Goal: Task Accomplishment & Management: Manage account settings

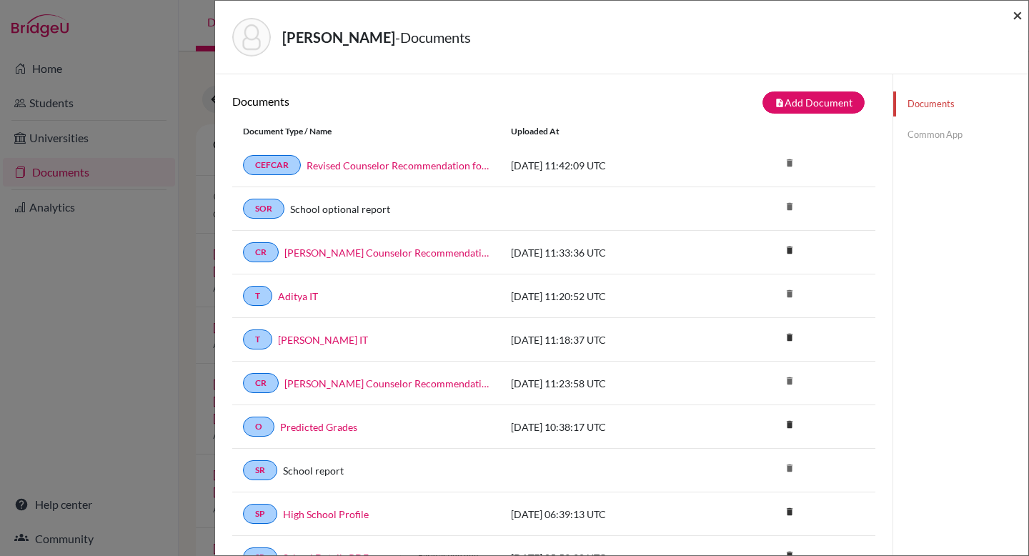
click at [1019, 11] on span "×" at bounding box center [1018, 14] width 10 height 21
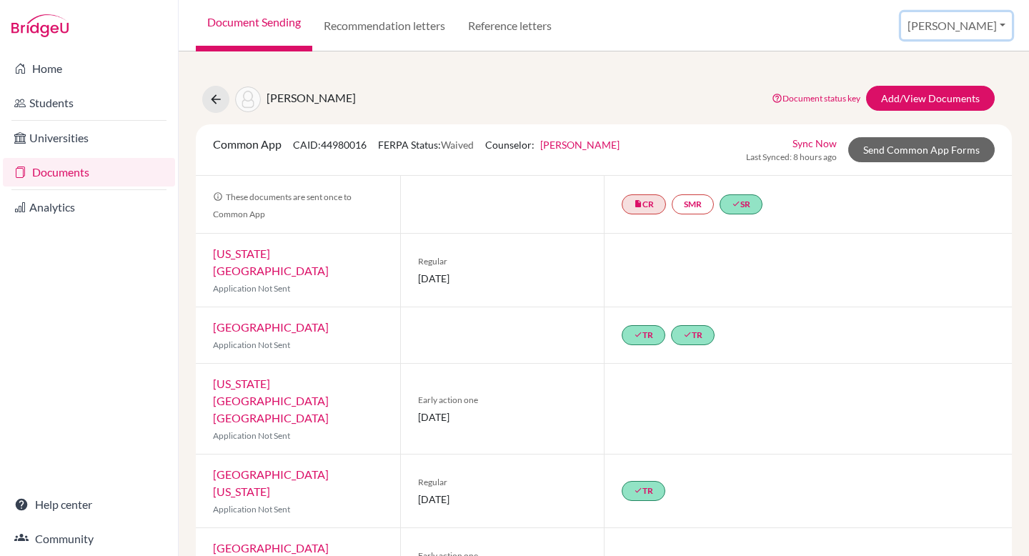
click at [962, 18] on button "[PERSON_NAME]" at bounding box center [956, 25] width 111 height 27
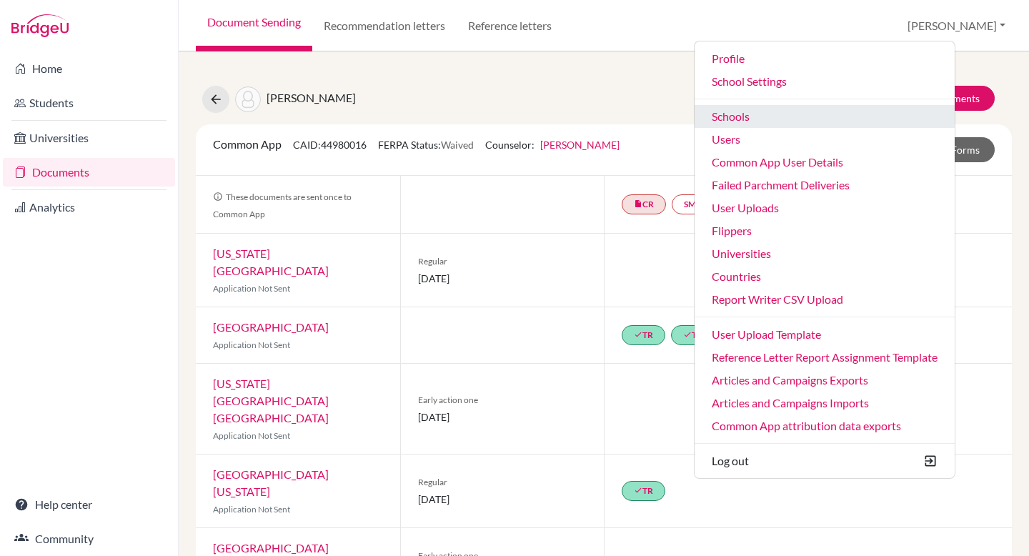
click at [815, 116] on link "Schools" at bounding box center [825, 116] width 260 height 23
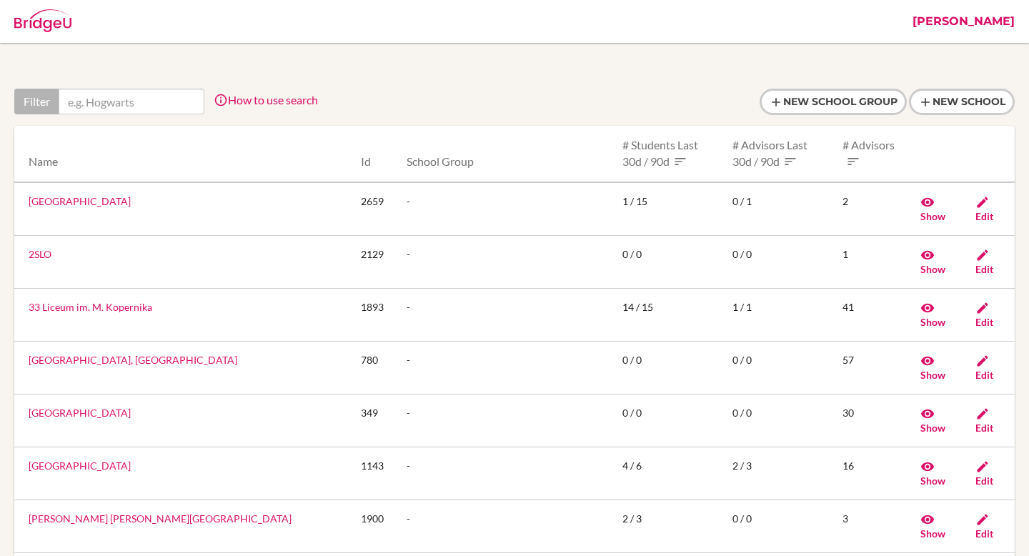
click at [992, 19] on link "[PERSON_NAME]" at bounding box center [964, 21] width 117 height 43
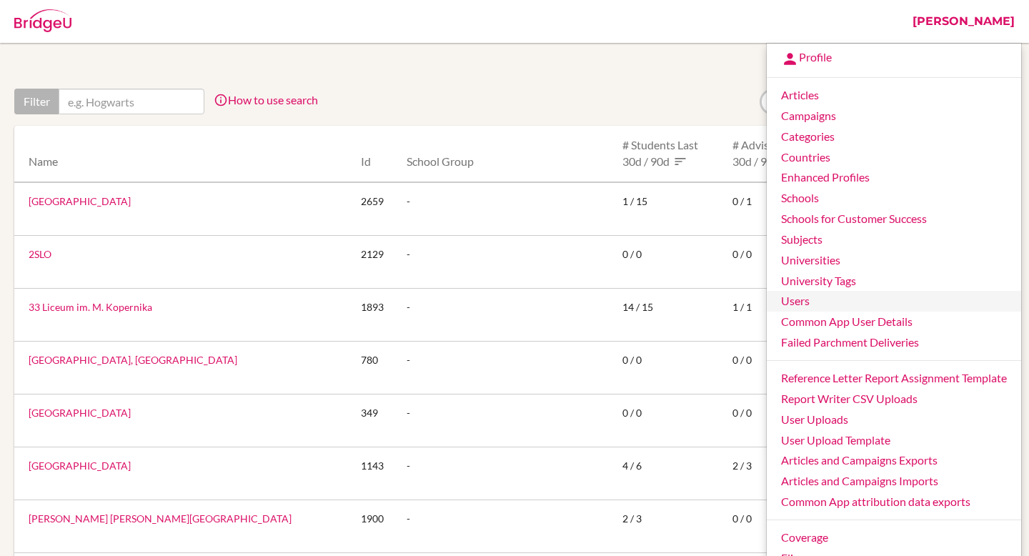
click at [834, 304] on link "Users" at bounding box center [894, 301] width 254 height 21
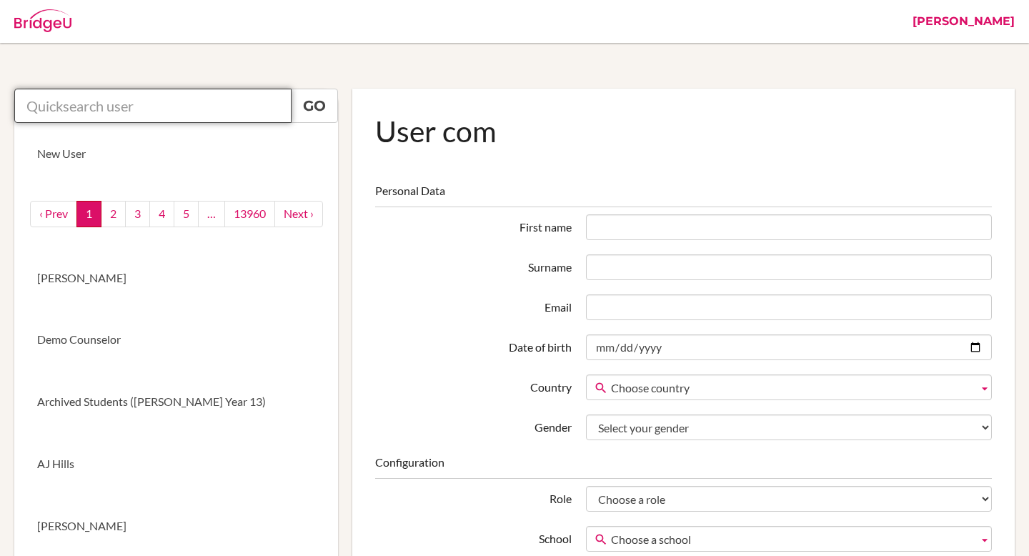
click at [207, 109] on input "text" at bounding box center [152, 106] width 277 height 34
paste input "jbaldry@aislusaka.org"
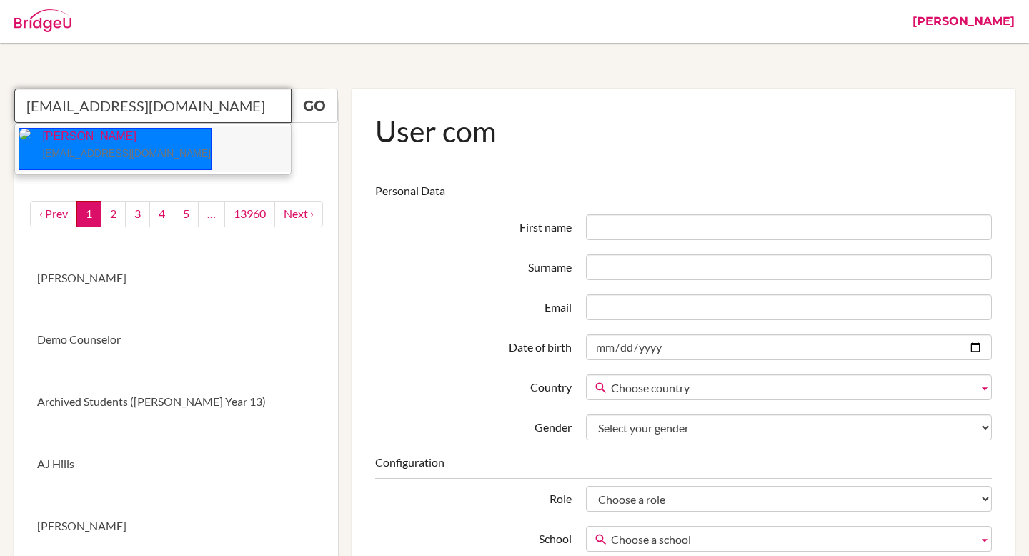
click at [127, 144] on p "Julie Ann Baldry jbaldry@aislusaka.org" at bounding box center [121, 145] width 180 height 33
click at [122, 140] on p "Julie Ann Baldry jbaldry@aislusaka.org" at bounding box center [121, 145] width 180 height 33
type input "Julie Ann Baldry"
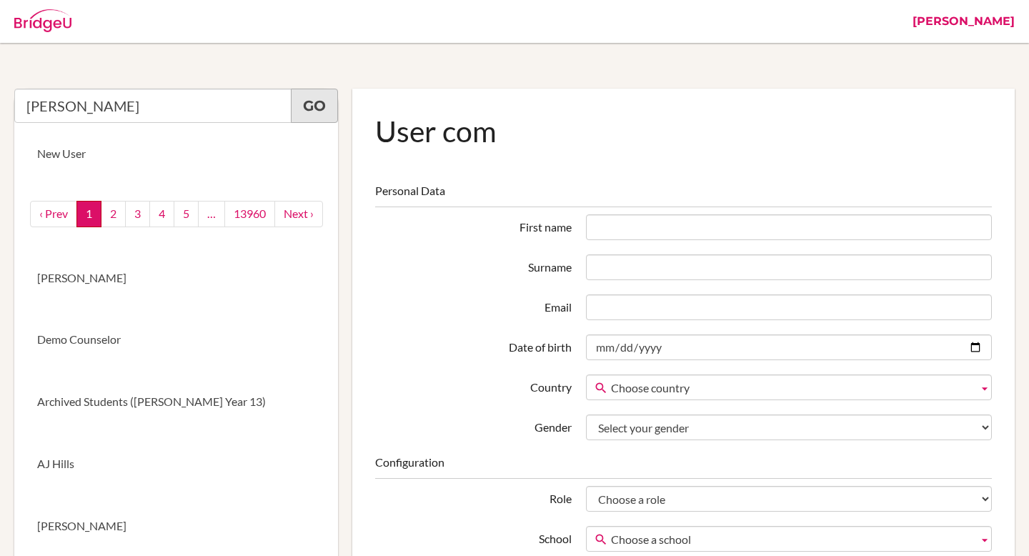
click at [330, 107] on link "Go" at bounding box center [314, 106] width 47 height 34
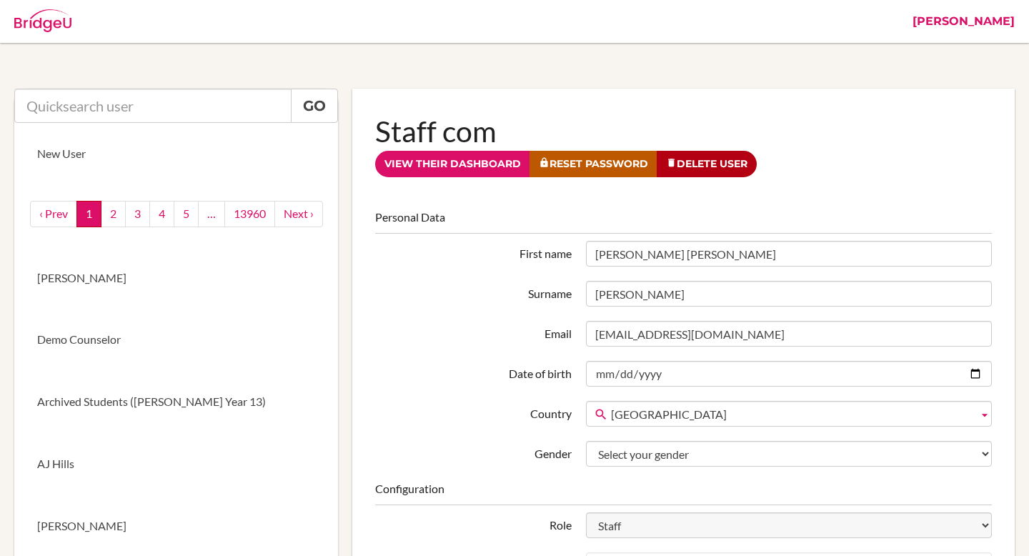
click at [984, 19] on link "[PERSON_NAME]" at bounding box center [964, 21] width 117 height 43
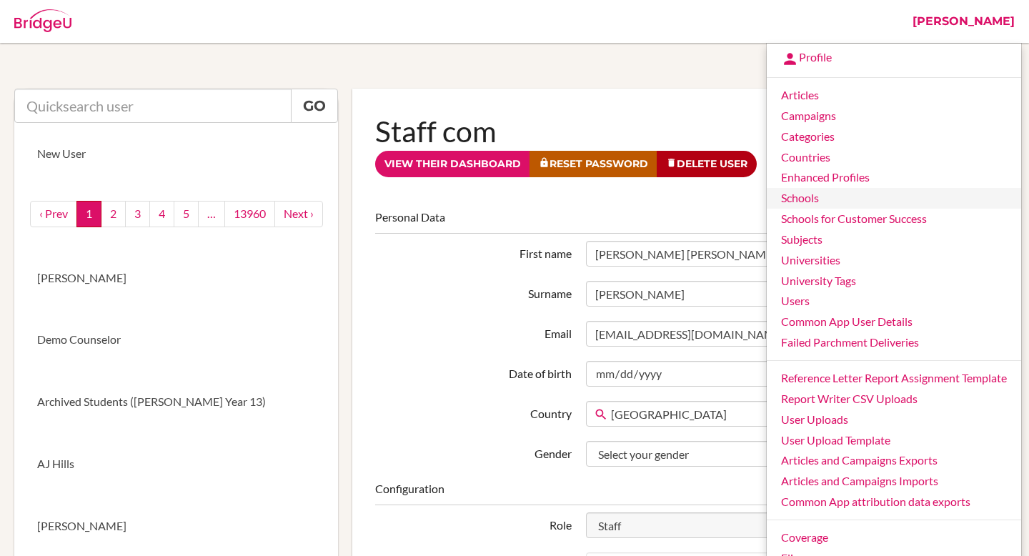
click at [796, 199] on link "Schools" at bounding box center [894, 198] width 254 height 21
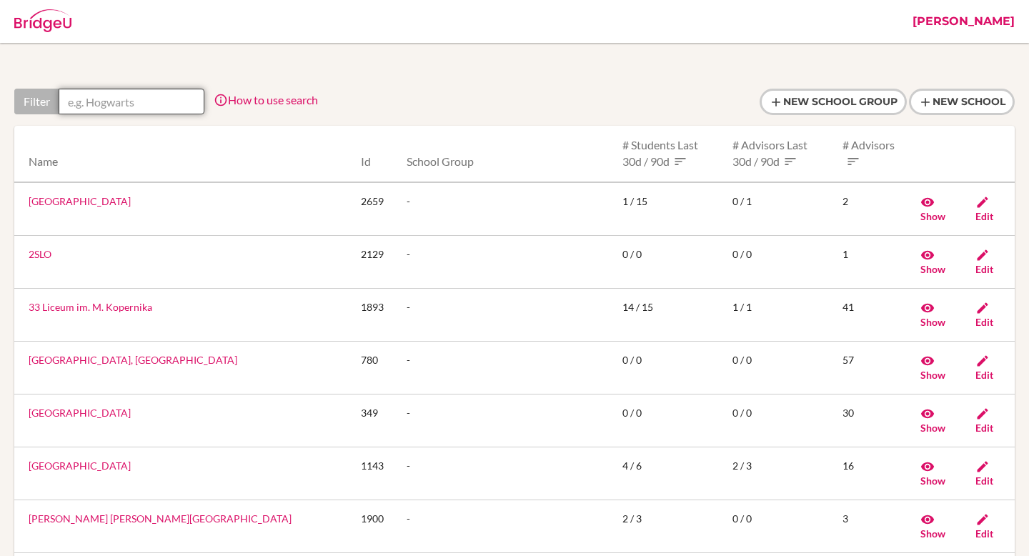
click at [167, 95] on input "text" at bounding box center [132, 102] width 146 height 26
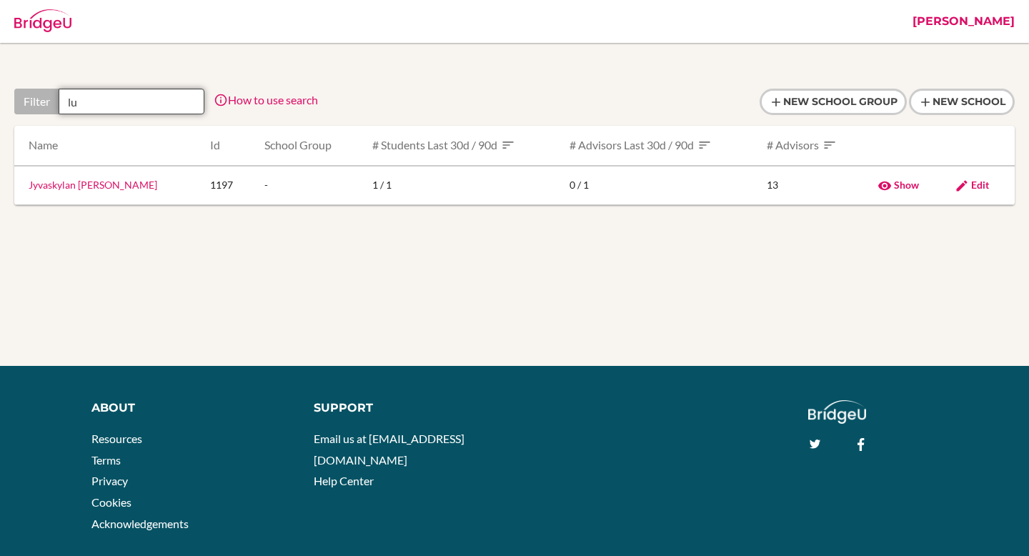
type input "l"
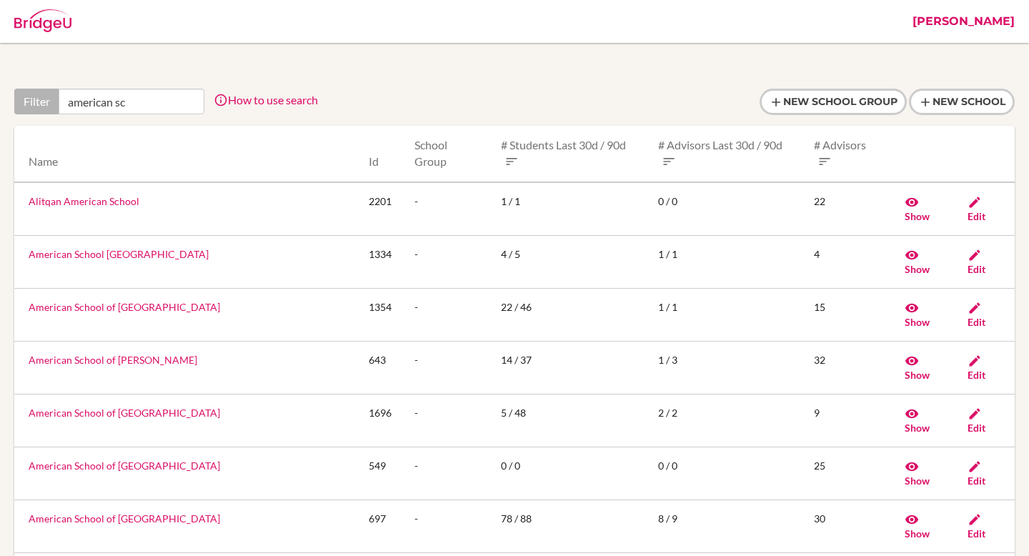
click at [155, 130] on th "Name" at bounding box center [185, 154] width 343 height 56
click at [142, 104] on input "american sc" at bounding box center [132, 102] width 146 height 26
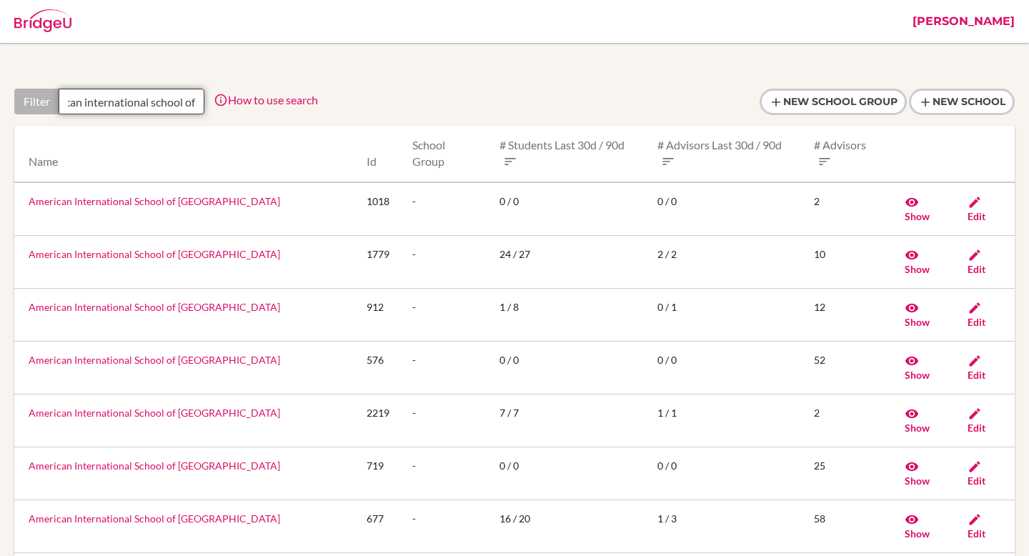
scroll to position [0, 41]
type input "american international school of"
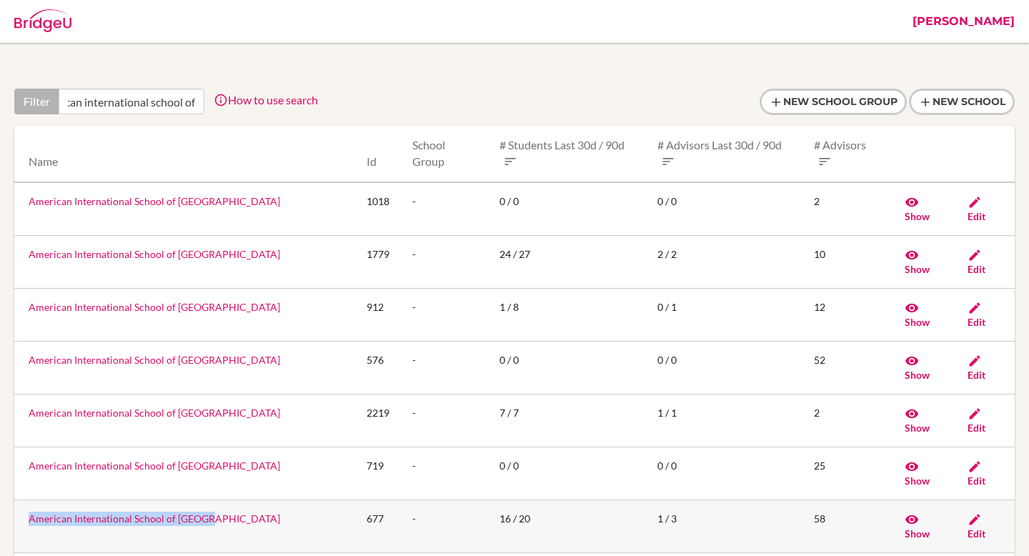
scroll to position [0, 0]
copy link "American International School of Lusaka"
click at [993, 25] on link "[PERSON_NAME]" at bounding box center [964, 21] width 117 height 43
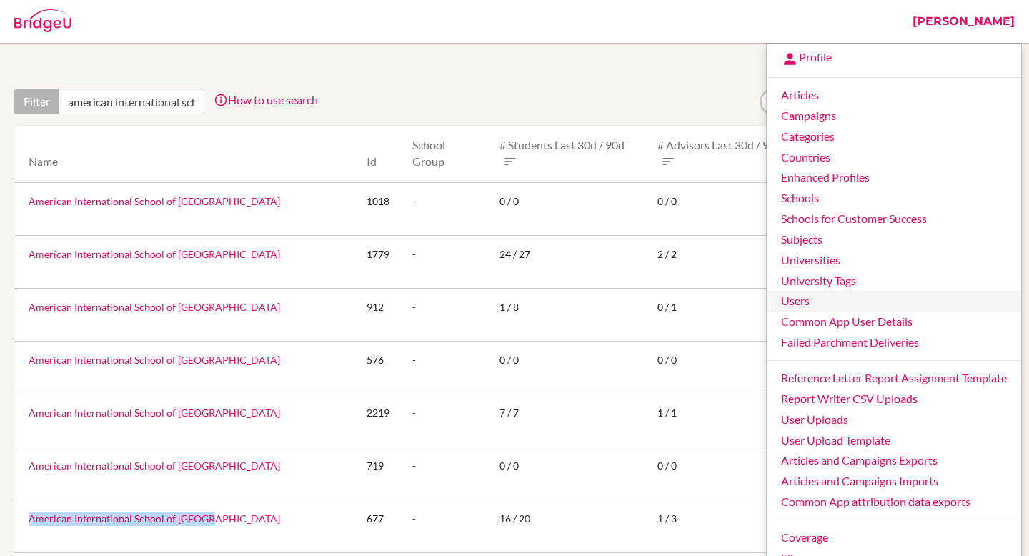
click at [824, 305] on link "Users" at bounding box center [894, 301] width 254 height 21
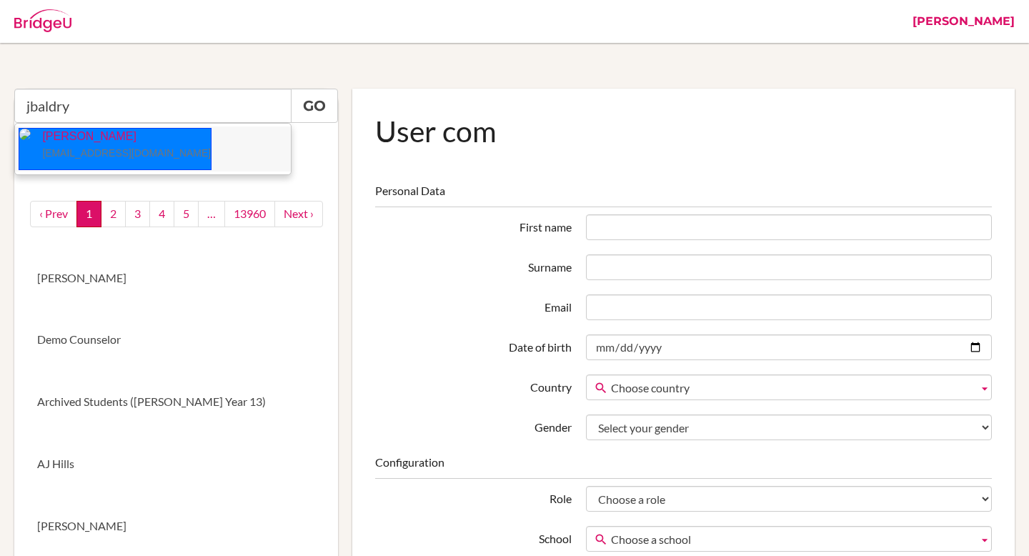
click at [97, 152] on small "jbaldry@aislusaka.org" at bounding box center [126, 152] width 169 height 11
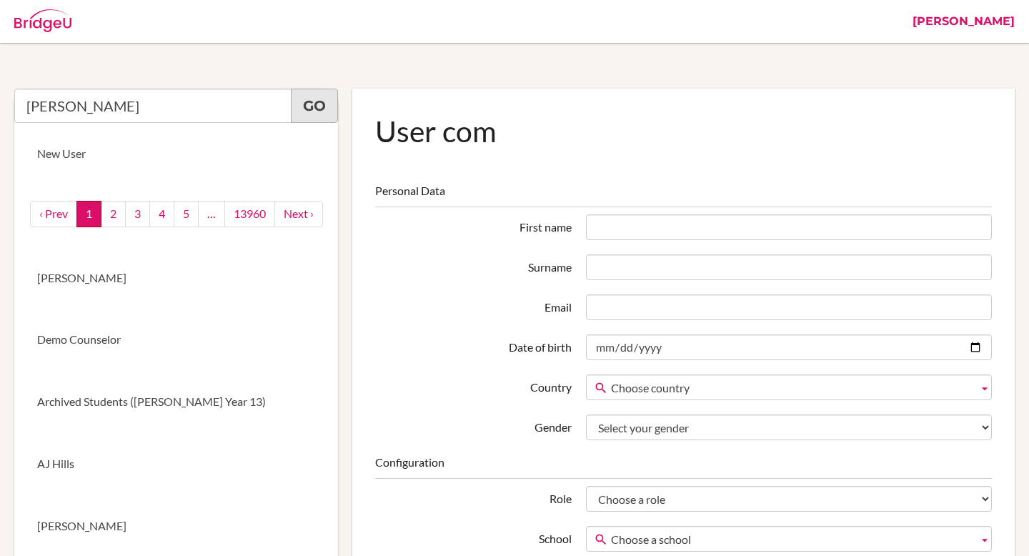
type input "Julie Ann Baldry"
click at [305, 107] on link "Go" at bounding box center [314, 106] width 47 height 34
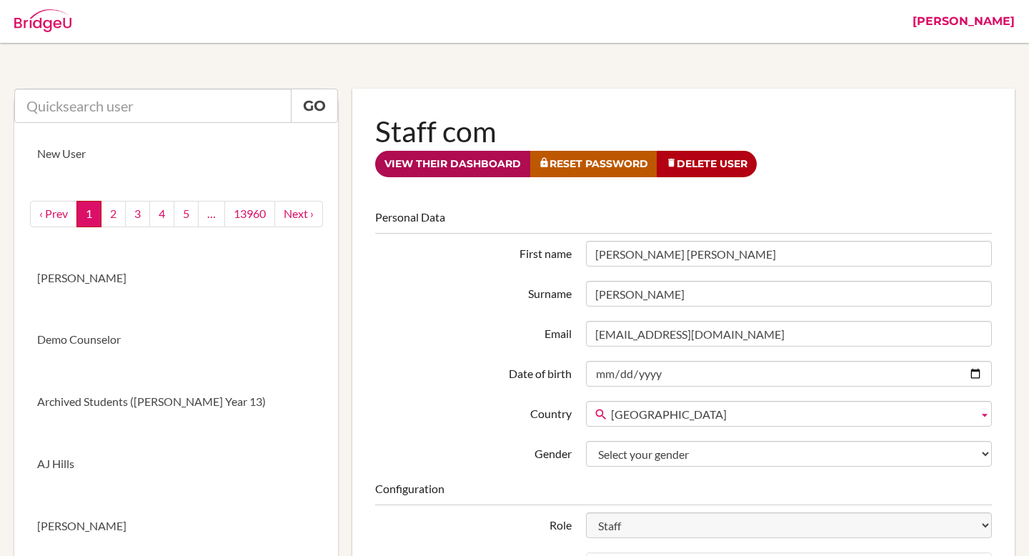
click at [442, 164] on link "View their dashboard" at bounding box center [452, 164] width 155 height 26
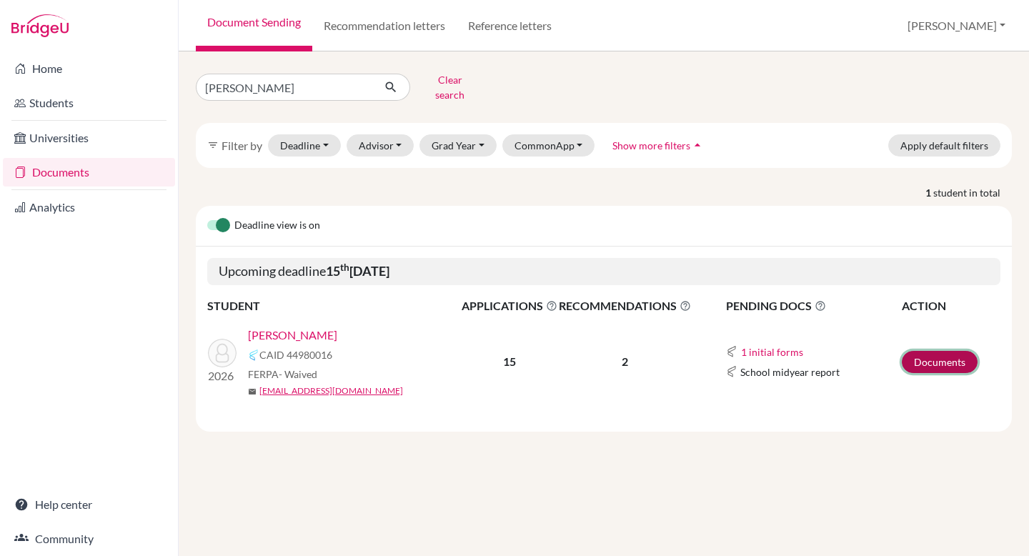
click at [934, 351] on link "Documents" at bounding box center [940, 362] width 76 height 22
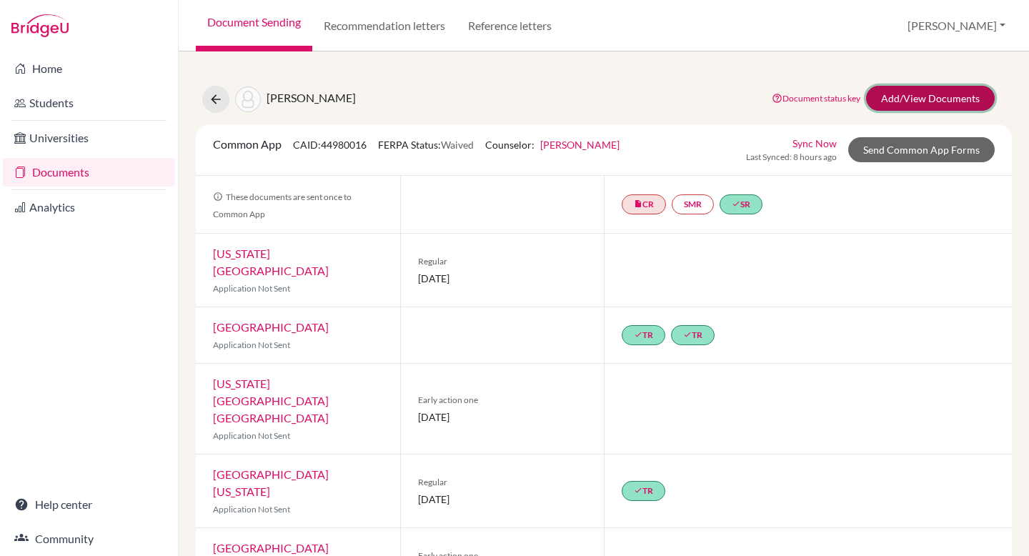
click at [950, 99] on link "Add/View Documents" at bounding box center [930, 98] width 129 height 25
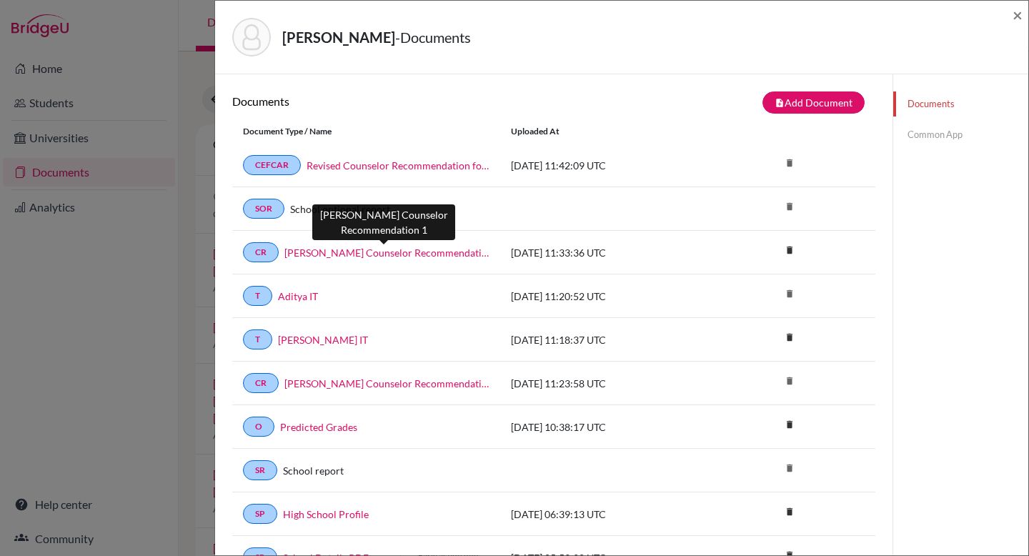
click at [462, 252] on link "Aditya Koradia Counselor Recommendation 1" at bounding box center [387, 252] width 205 height 15
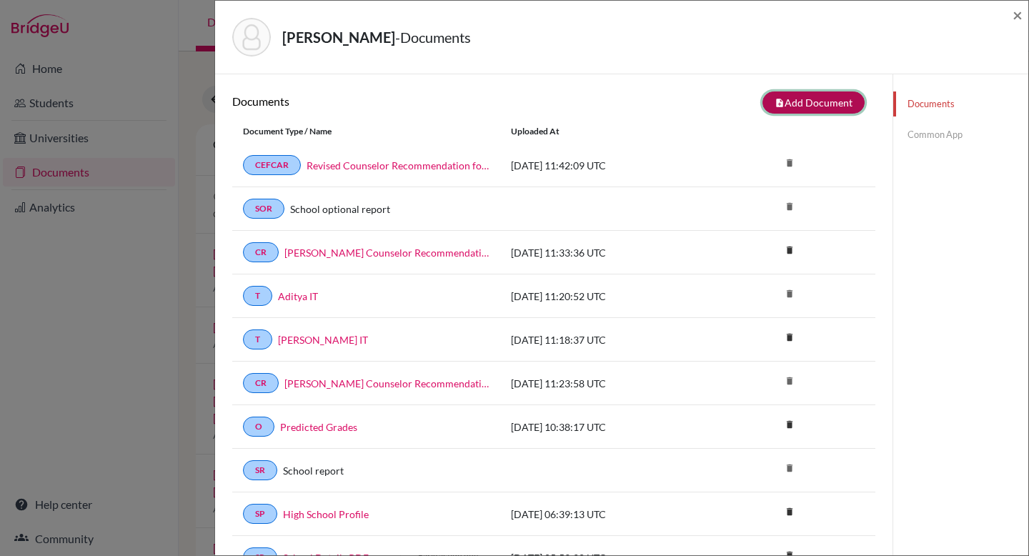
click at [833, 97] on button "note_add Add Document" at bounding box center [814, 103] width 102 height 22
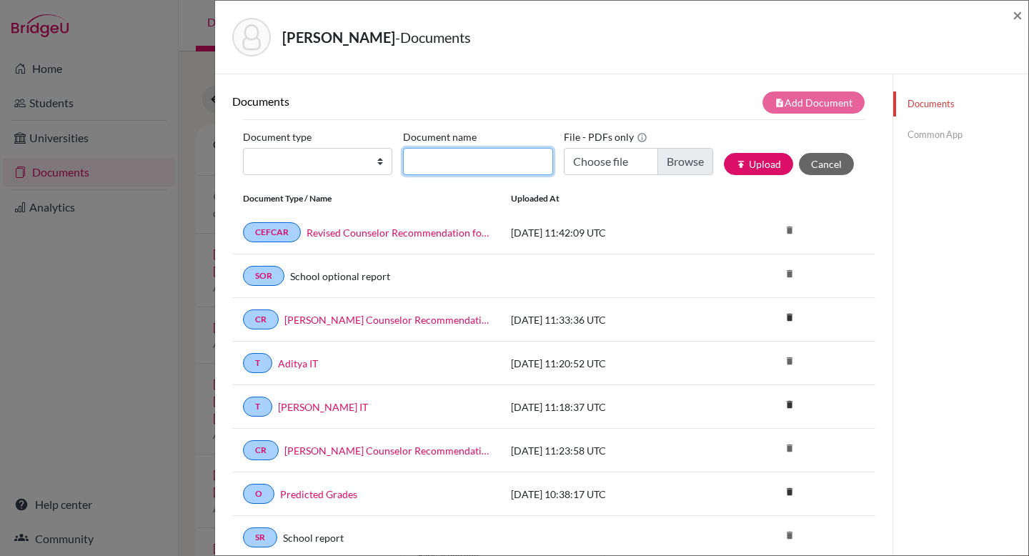
click at [488, 161] on input "Document name" at bounding box center [477, 161] width 149 height 27
type input "CR test"
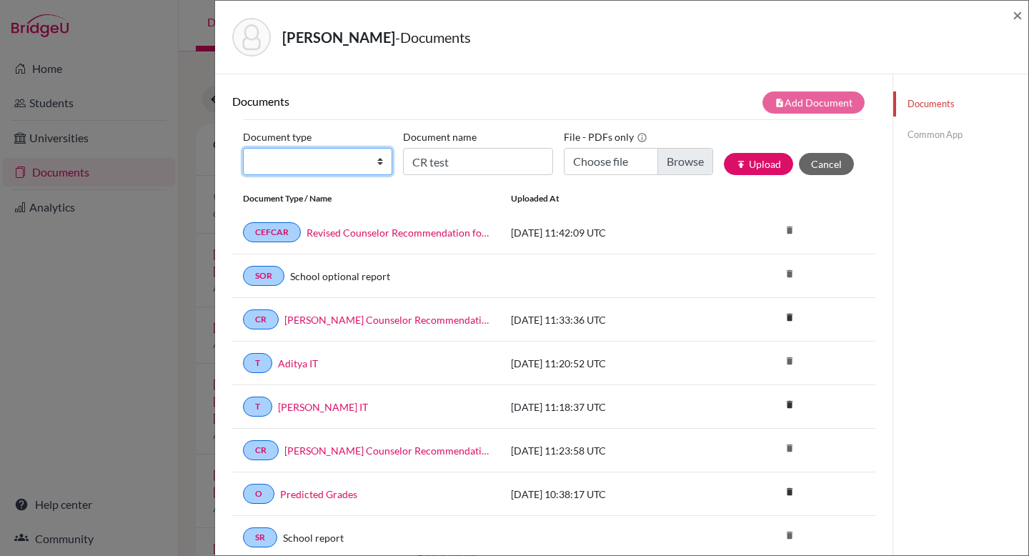
click at [333, 166] on select "Change explanation for Common App reports Counselor recommendation Internationa…" at bounding box center [317, 161] width 149 height 27
select select "4"
click at [243, 148] on select "Change explanation for Common App reports Counselor recommendation Internationa…" at bounding box center [317, 161] width 149 height 27
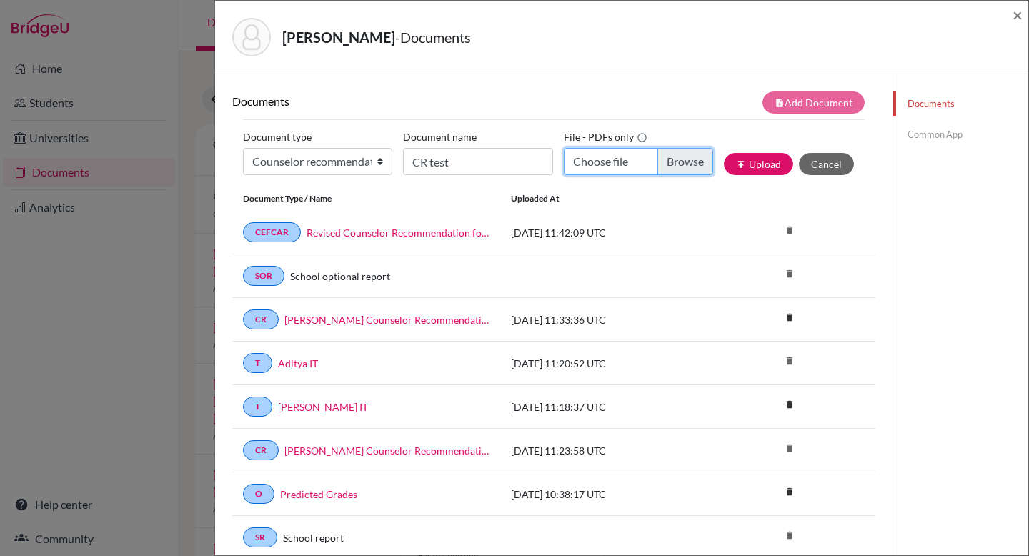
click at [672, 162] on input "Choose file" at bounding box center [638, 161] width 149 height 27
type input "C:\fakepath\Counselor_Recommendation_Aditya_Koradia__1_.pdf"
click at [772, 169] on button "publish Upload" at bounding box center [758, 164] width 69 height 22
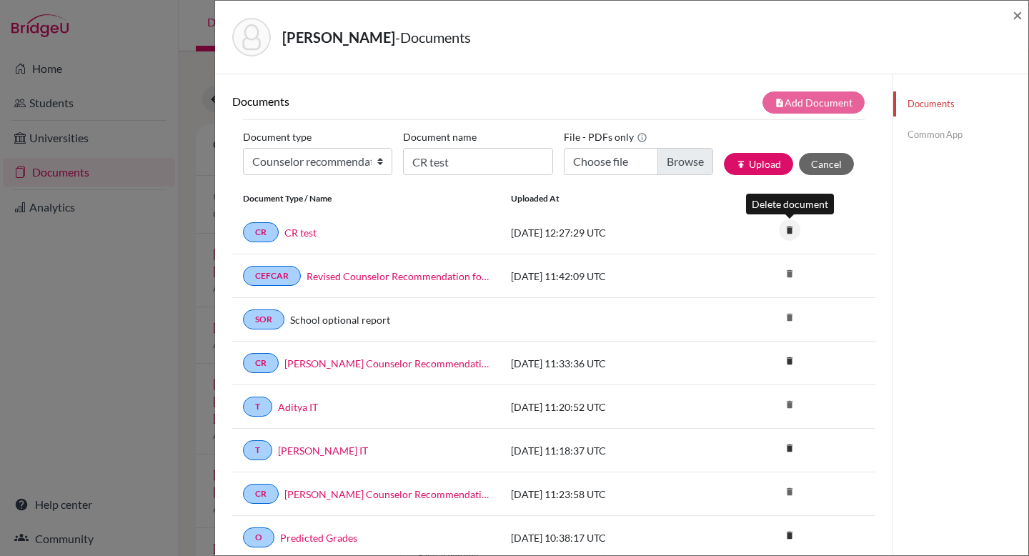
click at [790, 235] on icon "delete" at bounding box center [789, 229] width 21 height 21
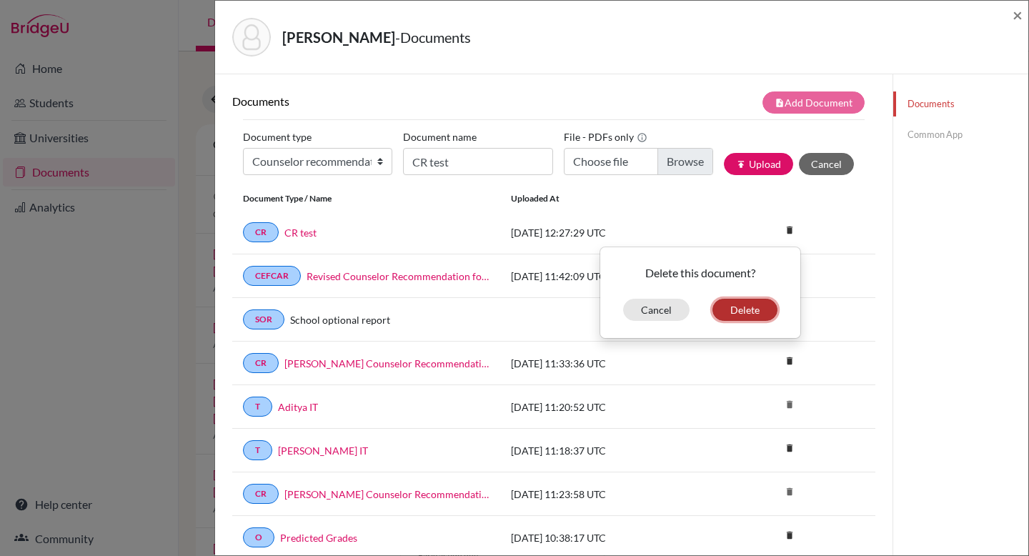
click at [743, 307] on button "Delete" at bounding box center [745, 310] width 65 height 22
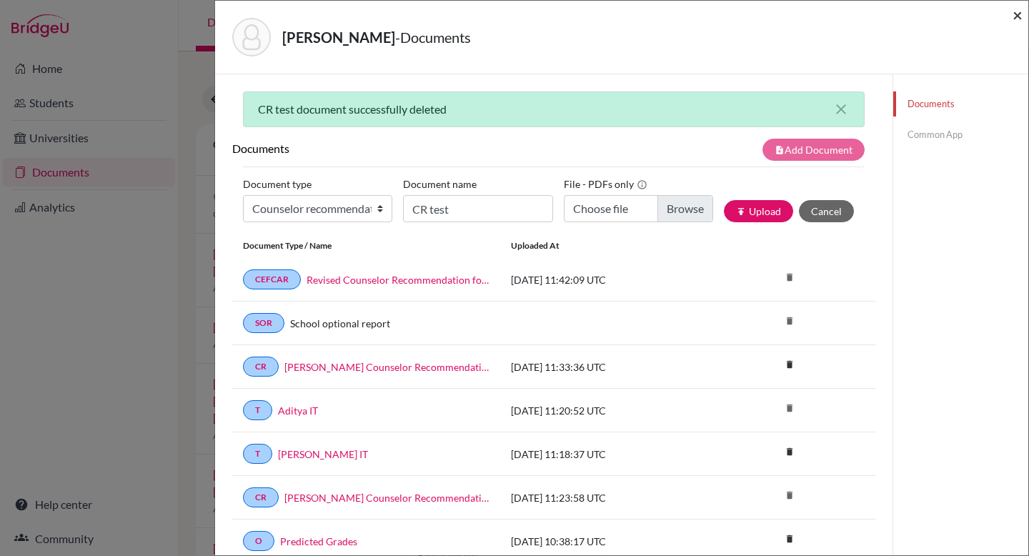
click at [1015, 14] on span "×" at bounding box center [1018, 14] width 10 height 21
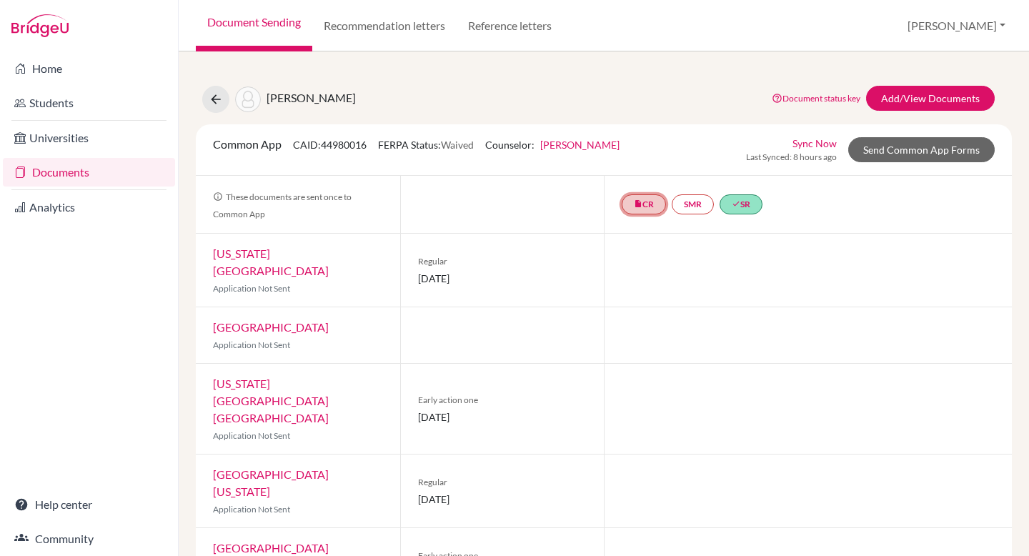
click at [646, 200] on link "insert_drive_file CR" at bounding box center [644, 204] width 44 height 20
click at [636, 162] on link "Aditya Koradia Counselor Recommendation" at bounding box center [645, 153] width 128 height 27
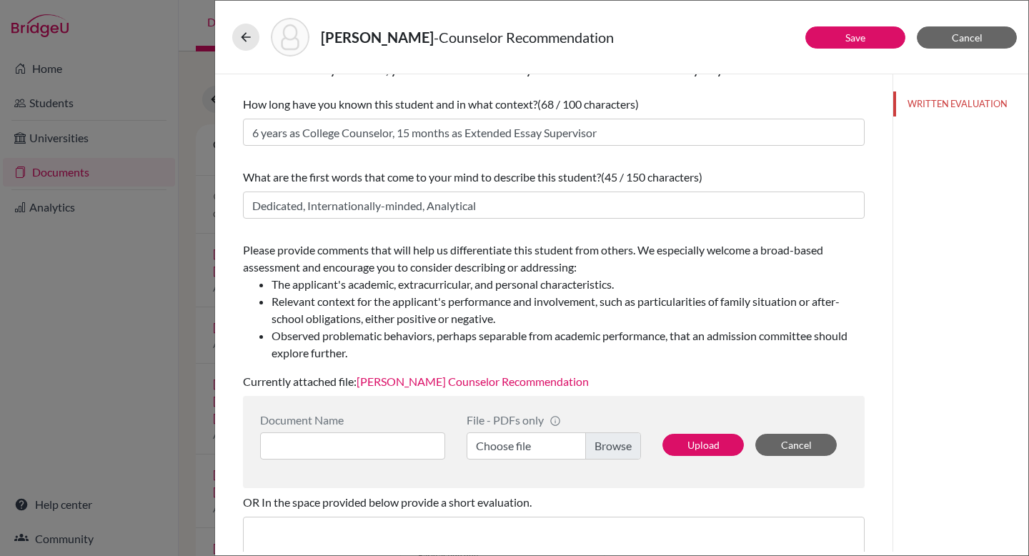
scroll to position [112, 0]
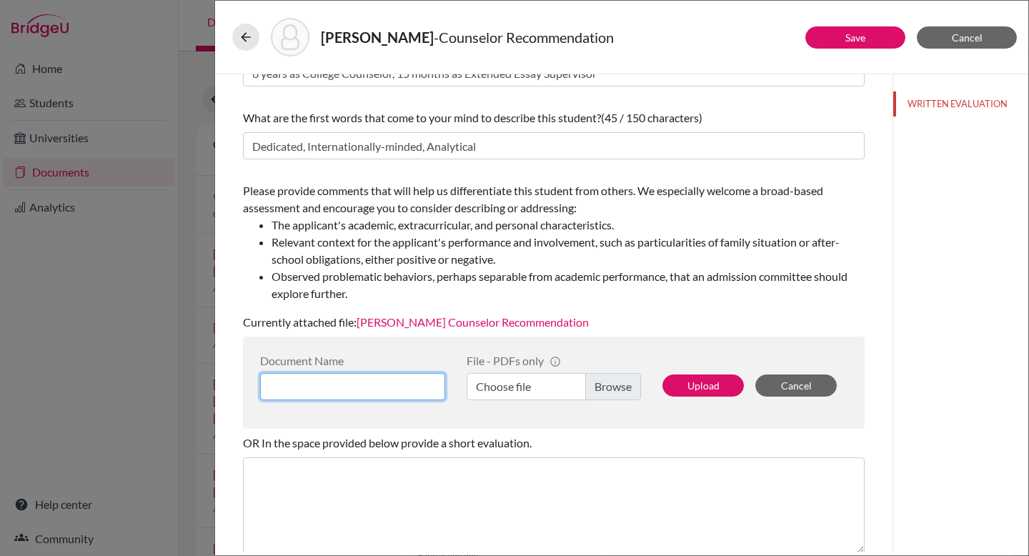
click at [360, 382] on input at bounding box center [352, 386] width 185 height 27
type input "CR test"
click at [595, 380] on label "Choose file" at bounding box center [554, 386] width 174 height 27
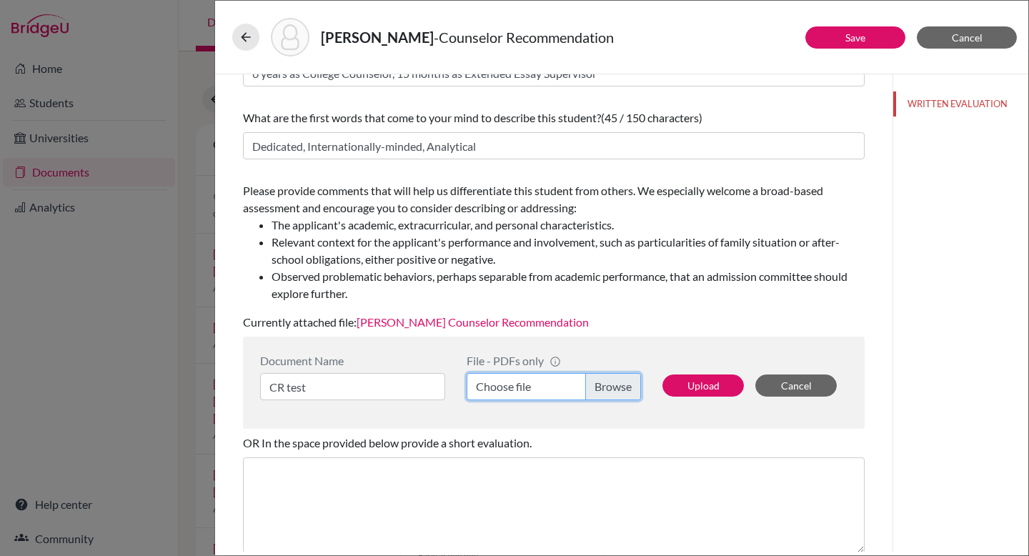
click at [595, 380] on input "Choose file" at bounding box center [554, 386] width 174 height 27
click at [546, 324] on link "Aditya Koradia Counselor Recommendation" at bounding box center [473, 322] width 232 height 14
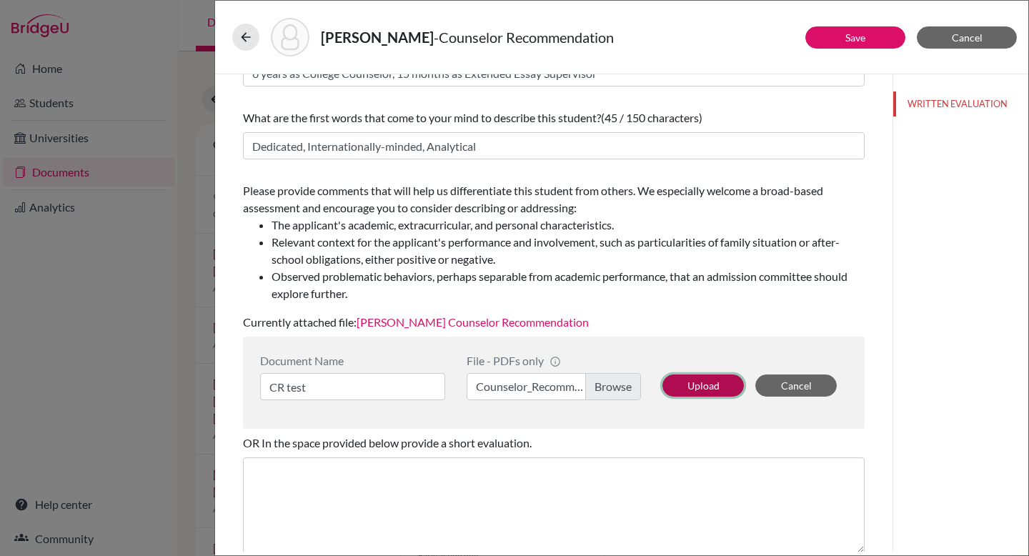
click at [711, 381] on button "Upload" at bounding box center [703, 386] width 81 height 22
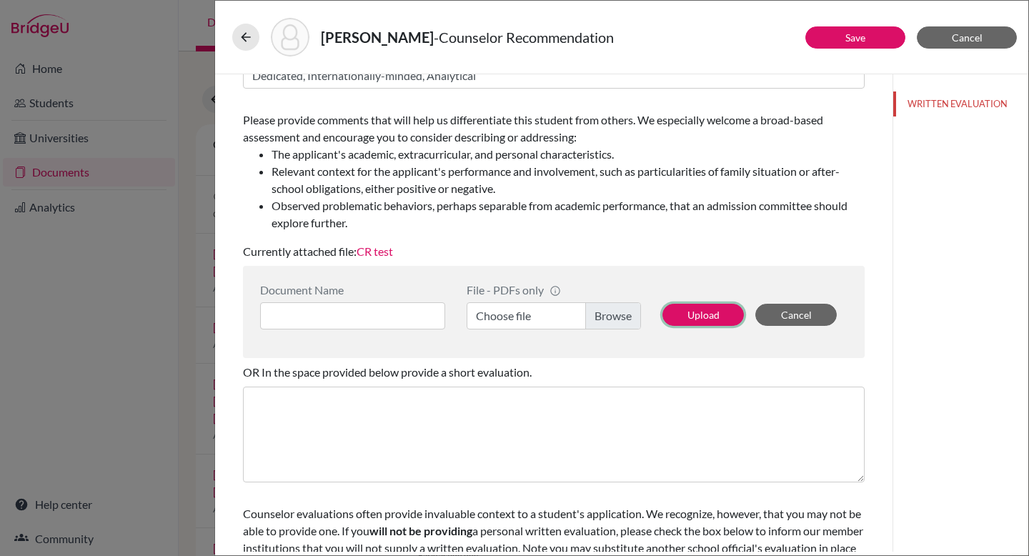
scroll to position [0, 0]
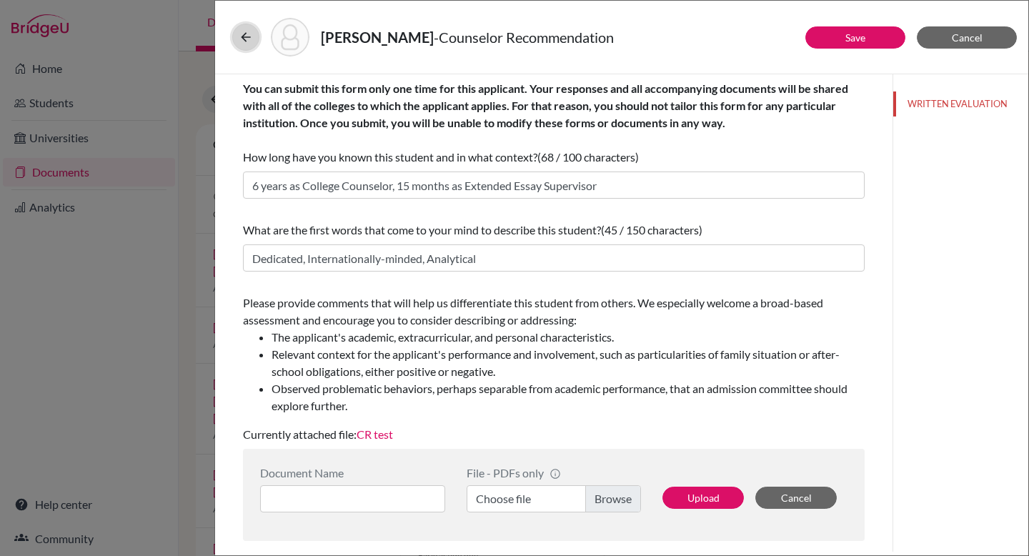
click at [242, 44] on icon at bounding box center [246, 37] width 14 height 14
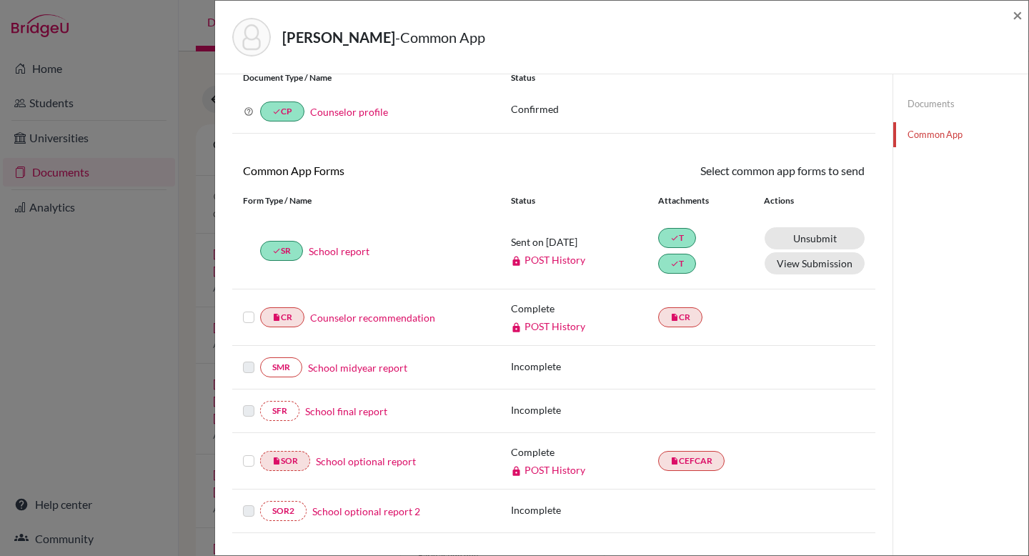
scroll to position [57, 0]
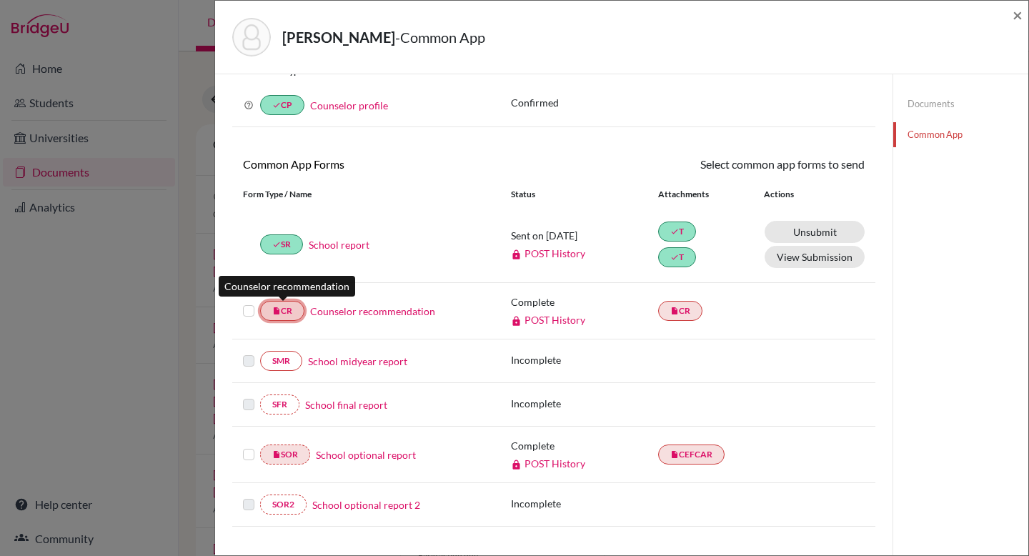
click at [299, 311] on link "insert_drive_file CR" at bounding box center [282, 311] width 44 height 20
click at [558, 321] on link "POST History" at bounding box center [548, 320] width 74 height 12
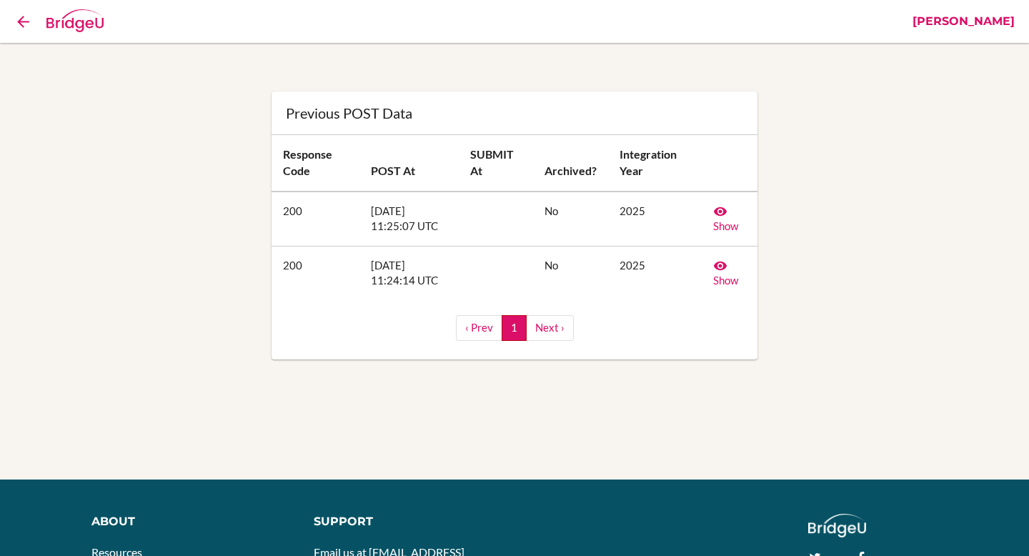
click at [482, 329] on link "‹ Prev" at bounding box center [479, 327] width 46 height 25
click at [20, 19] on icon at bounding box center [23, 22] width 18 height 18
